Goal: Check status: Check status

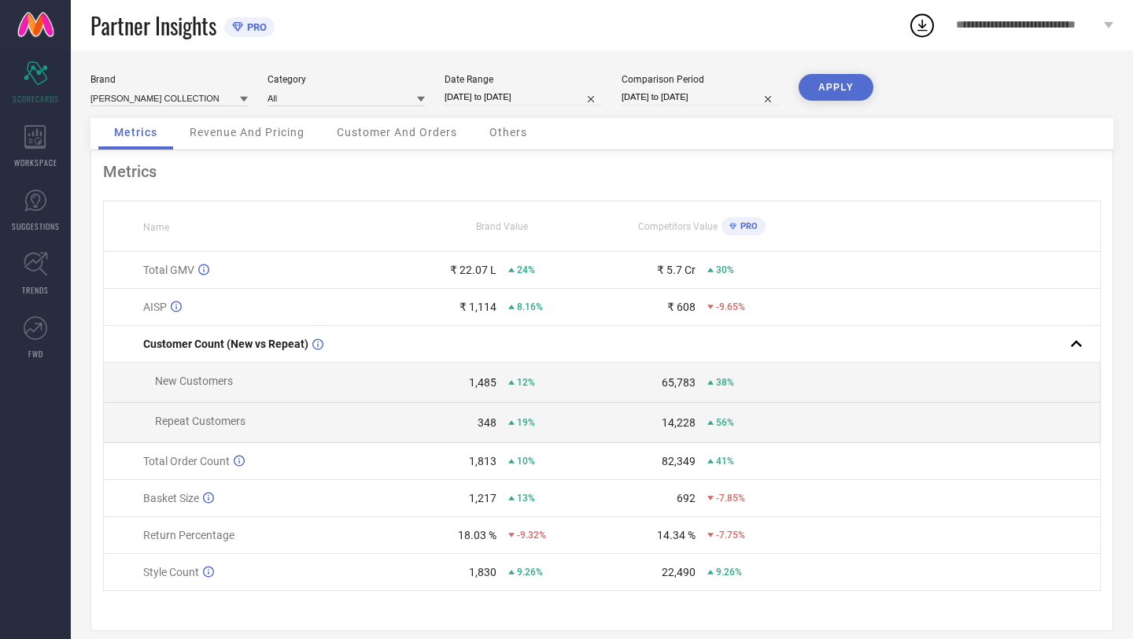
click at [555, 94] on input "[DATE] to [DATE]" at bounding box center [522, 97] width 157 height 17
select select "8"
select select "2025"
select select "9"
select select "2025"
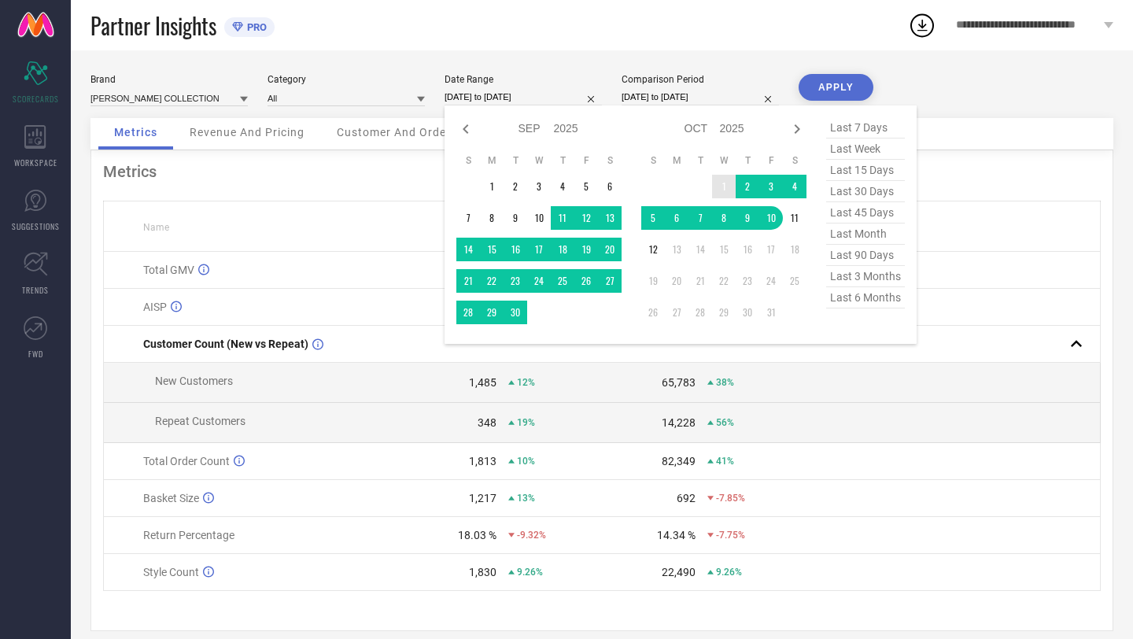
click at [726, 182] on td "1" at bounding box center [724, 187] width 24 height 24
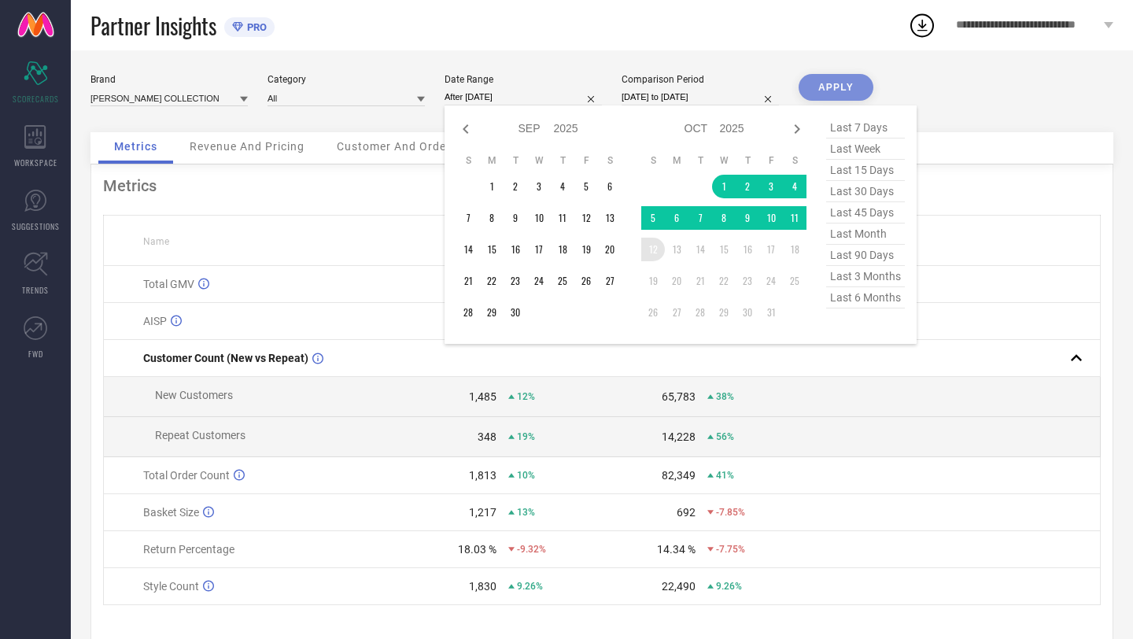
type input "[DATE] to [DATE]"
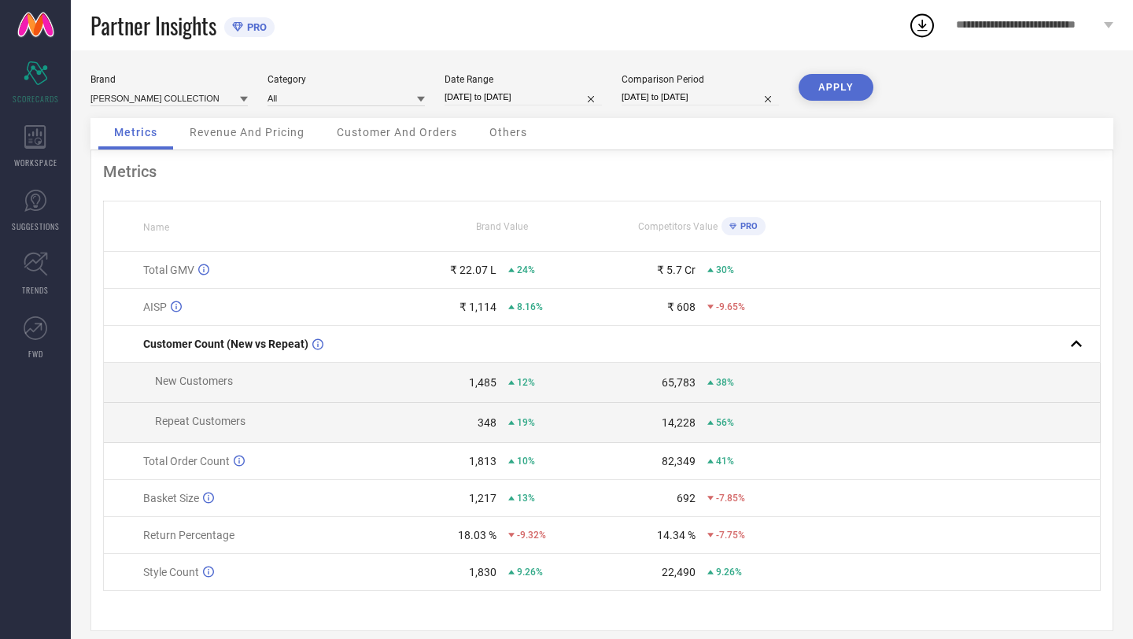
click at [730, 94] on input "[DATE] to [DATE]" at bounding box center [699, 97] width 157 height 17
select select "8"
select select "2024"
select select "9"
select select "2024"
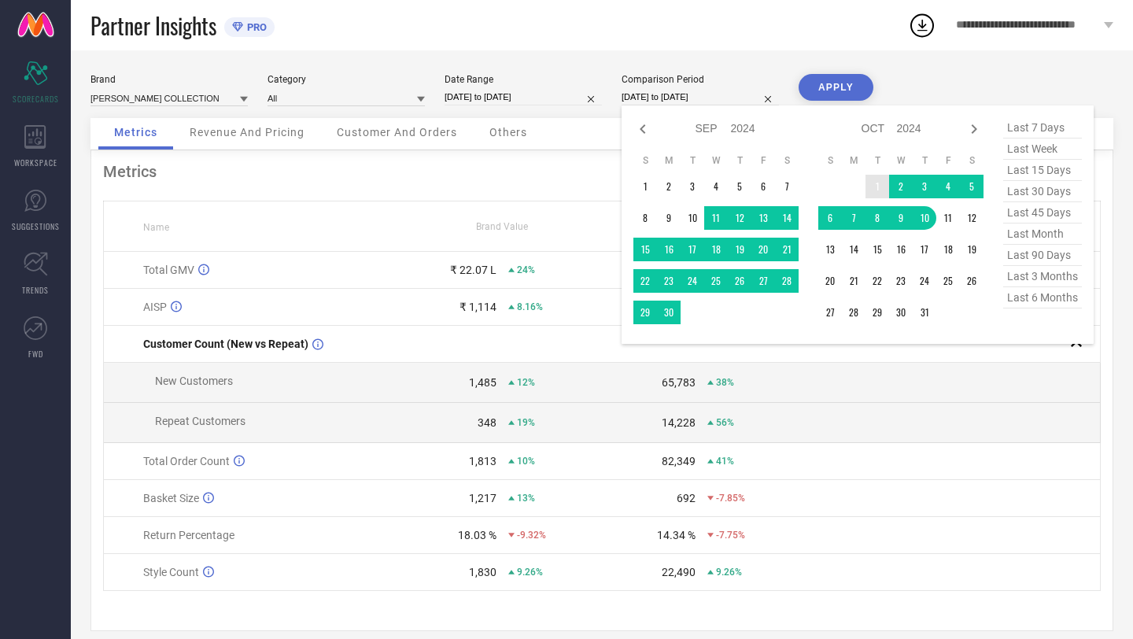
click at [880, 180] on td "1" at bounding box center [877, 187] width 24 height 24
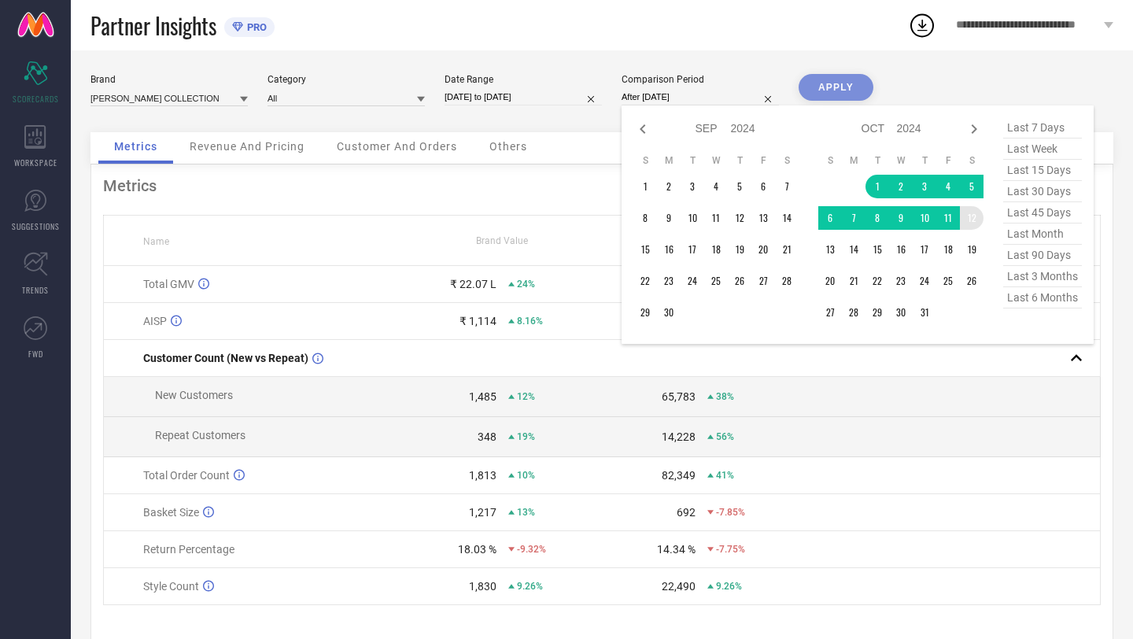
type input "[DATE] to [DATE]"
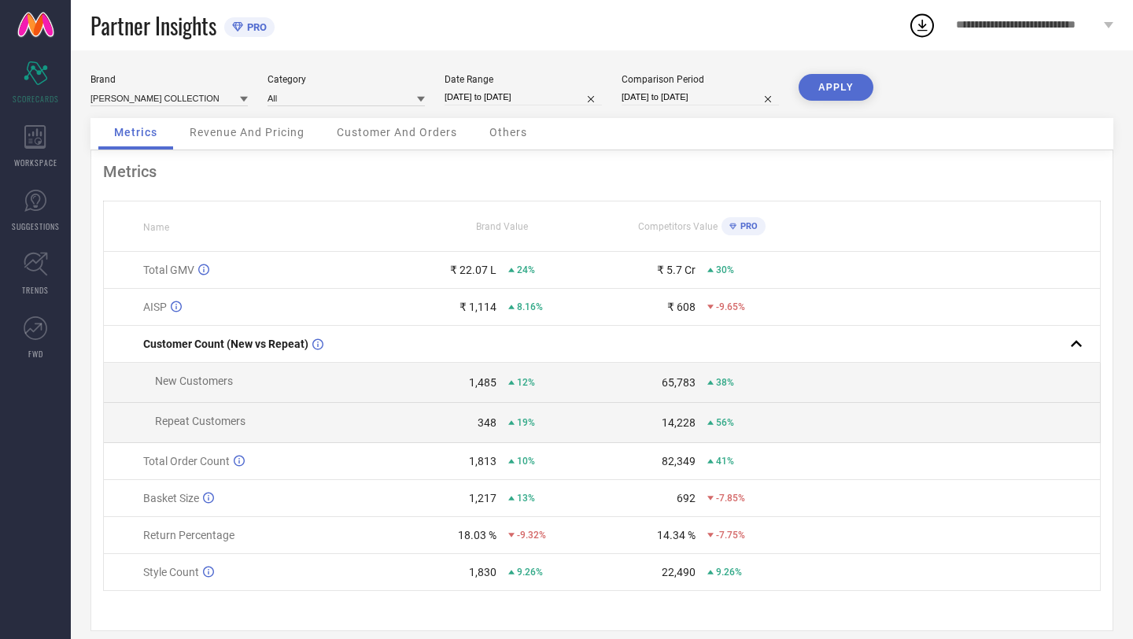
click at [854, 83] on button "APPLY" at bounding box center [835, 87] width 75 height 27
